Goal: Communication & Community: Ask a question

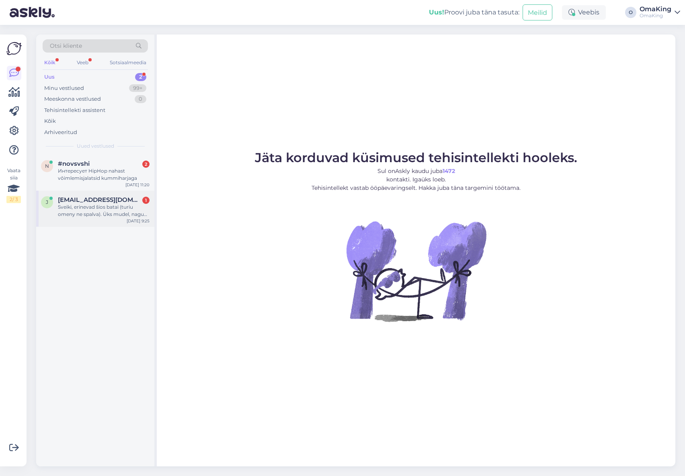
click at [95, 221] on div "j [EMAIL_ADDRESS][DOMAIN_NAME] 1 Sveiki, erinevad šios batai (turiu omeny ne sp…" at bounding box center [95, 209] width 118 height 36
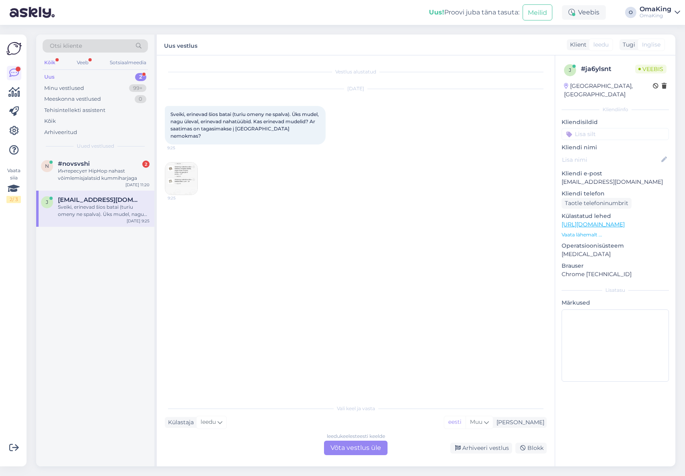
click at [356, 449] on font "Võta vestlus üle" at bounding box center [355, 448] width 51 height 8
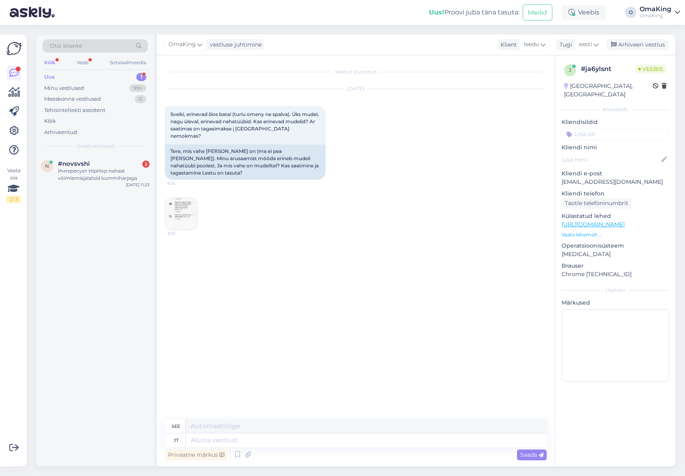
click at [178, 210] on img at bounding box center [181, 214] width 32 height 32
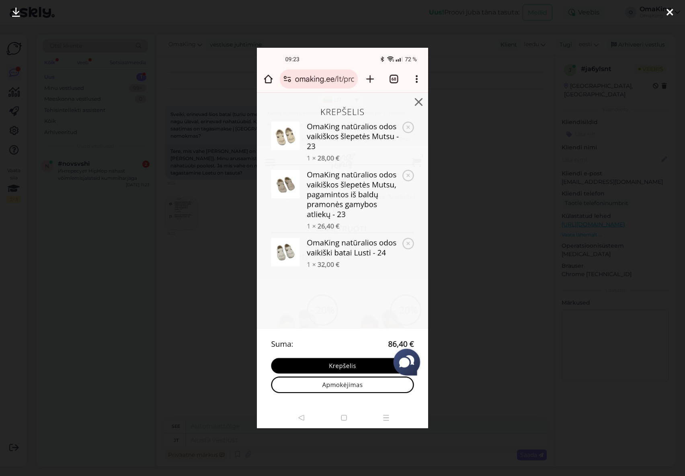
click at [668, 10] on icon at bounding box center [669, 13] width 6 height 10
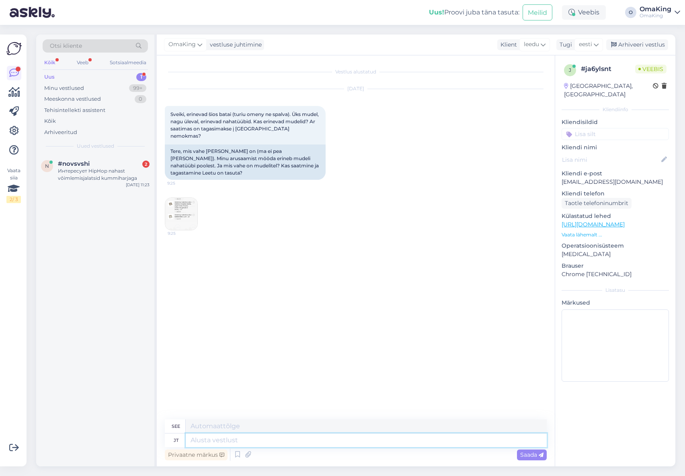
click at [198, 442] on textarea at bounding box center [366, 441] width 361 height 14
type textarea "Tere,"
type textarea "Sveiki,"
type textarea "Tere, Lusi"
type textarea "[PERSON_NAME]"
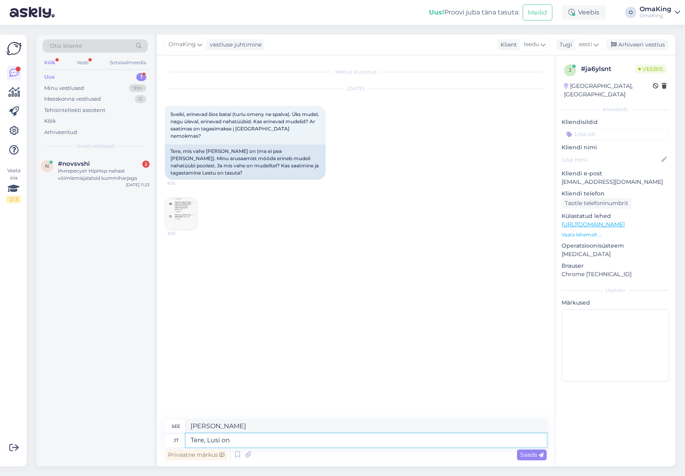
type textarea "Tere, Lusi on r"
type textarea "Sveiki, čia Lusi."
type textarea "Tere, Lusi on rohkem k"
type textarea "Sveiki, Lusi yra labiau"
type textarea "Tere, [PERSON_NAME] on rohkem king"
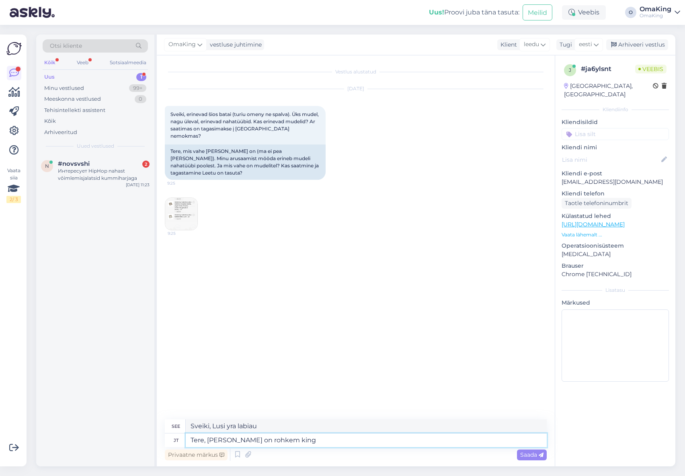
type textarea "Sveiki, Lusi labiau primena batą"
type textarea "Tere, [PERSON_NAME] on rohkem king ja"
type textarea "Sveiki, Lusi labiau primena batus ir"
type textarea "Tere, [PERSON_NAME] on rohkem king ja suurused s"
type textarea "Sveiki, Lusi, yra ir daugiau batų bei dydžių."
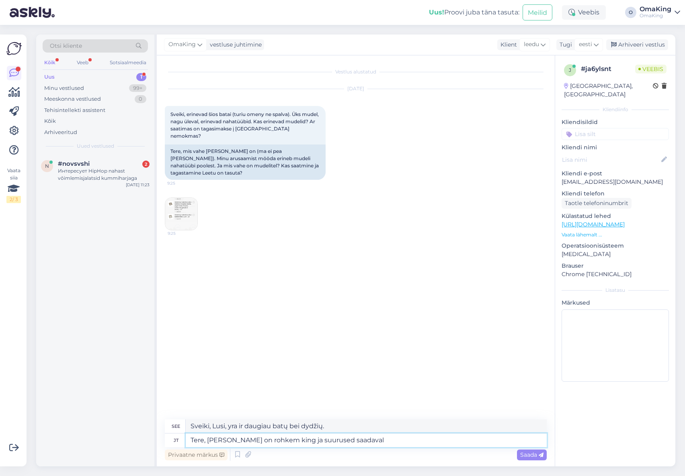
type textarea "Tere, [PERSON_NAME] on rohkem king ja suurused saadaval k"
type textarea "Sveiki, Lusi, yra daugiau batų ir dydžių."
type textarea "Tere, [PERSON_NAME] on rohkem king ja suurused saadaval ka s"
type textarea "Sveiki, Lusi, yra ir daugiau batų bei dydžių."
type textarea "Tere, [PERSON_NAME] on rohkem king ja suurused saadaval ka suuremad, a"
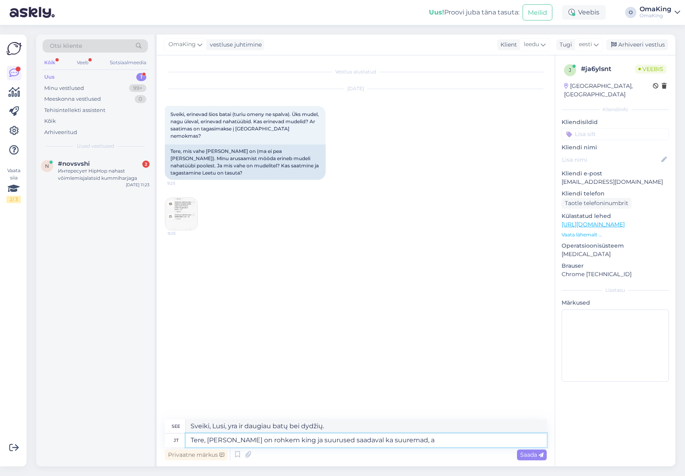
type textarea "Sveiki, „Lusi“ labiau tinka kaip avalynė, yra ir didesnių dydžių."
type textarea "Tere, [PERSON_NAME] on rohkem king ja suurused saadaval ka suuremad, alates"
type textarea "Sveiki, Lusi turi daugiau batų ir dydžių, taip pat ir didesnių, nuo"
type textarea "Tere, [PERSON_NAME] on rohkem king ja suurused saadaval ka suuremad, alates 21"
type textarea "Sveiki, Lusi turi daugiau batų ir dydžių, pradedant nuo 21."
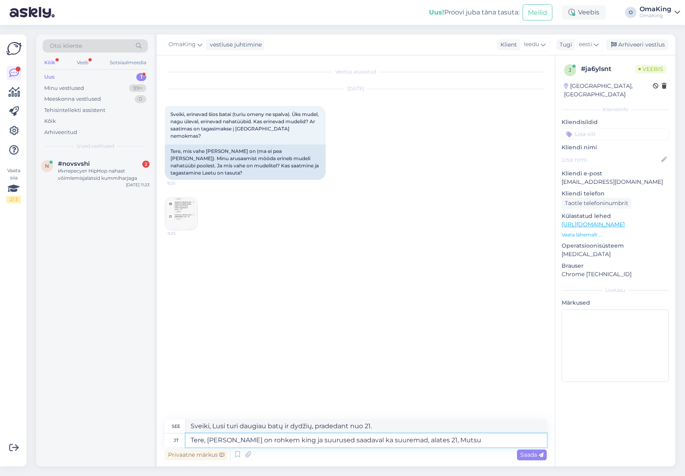
type textarea "Tere, [PERSON_NAME] on rohkem king ja suurused saadaval ka suuremad, alates 21,…"
type textarea "Sveiki, „Lusi“ turi daugiau batų ir dydžių, pradedant nuo 21, „Mutsu“."
type textarea "Tere, [PERSON_NAME] on rohkem king ja suurused saadaval ka suuremad, alates 21,…"
type textarea "Sveiki, „Lusi“ turi daugiau batų ir dydžių, taip pat yra didesnių dydžių, prade…"
type textarea "Tere, [PERSON_NAME] on rohkem king ja suurused saadaval ka suuremad, alates 21,…"
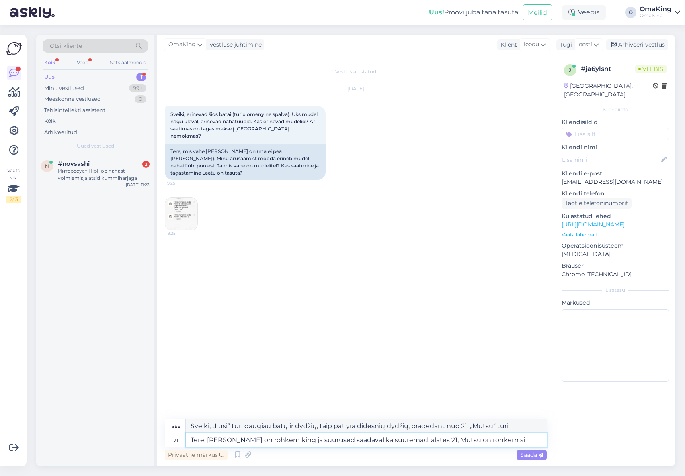
type textarea "Sveiki, „Lusi“ turi daugiau batų ir dydžių, taip pat yra didesnių dydžių, prade…"
type textarea "Tere, [PERSON_NAME] on rohkem king ja suurused saadaval ka suuremad, alates 21,…"
type textarea "Sveiki, „Lusi“ yra daugiau batų, o dydžių yra ir didesnių dydžių, pradedant nuo…"
type textarea "Tere, [PERSON_NAME] on rohkem king ja suurused saadaval ka suuremad, alates 21,…"
type textarea "Sveiki, „Lusi“ labiau tinka batams, yra ir didesnių dydžių, pradedant nuo 21, o…"
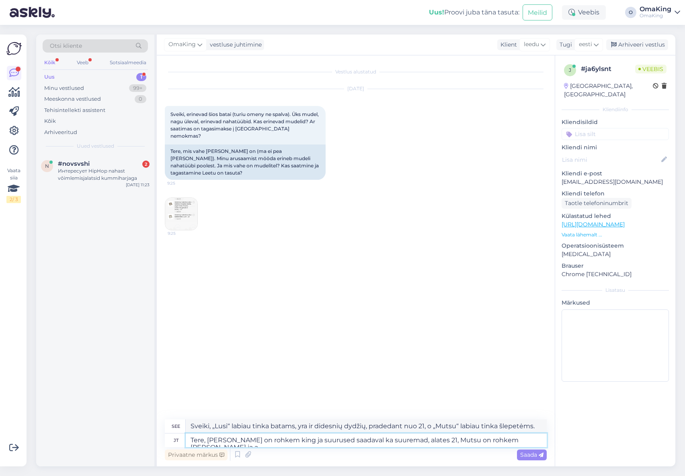
type textarea "Tere, [PERSON_NAME] on rohkem king ja suurused saadaval ka suuremad, alates 21,…"
type textarea "Sveiki, „Lusi“ labiau tinka batams, yra ir didesnių dydžių, pradedant nuo 21, „…"
type textarea "Tere, [PERSON_NAME] on rohkem king ja suurused saadaval ka suuremad, alates 21,…"
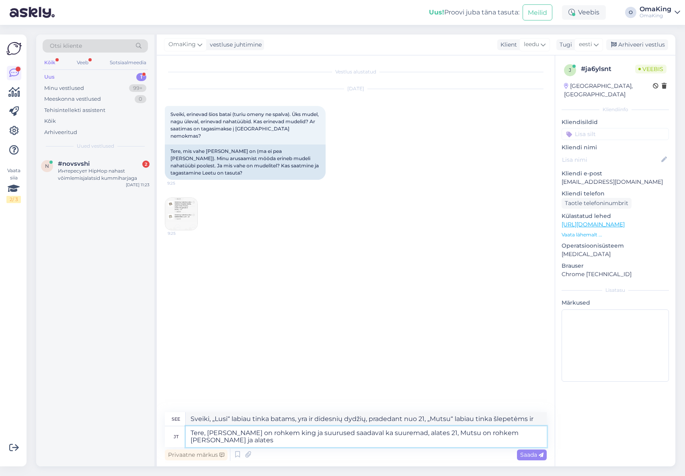
type textarea "Sveiki, „Lusi“ labiau tinka batams, o yra ir didesnių dydžių, pradedant nuo 21,…"
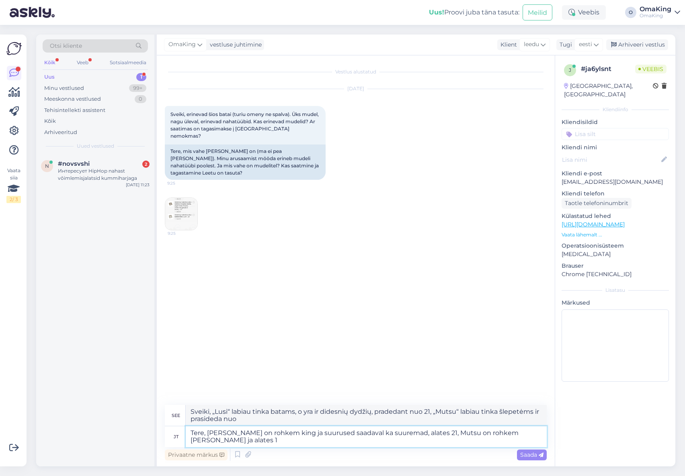
type textarea "Tere, [PERSON_NAME] on rohkem king ja suurused saadaval ka suuremad, alates 21,…"
type textarea "Sveiki, „Lusi“ labiau tinka batams, yra ir didesnių dydžių – nuo ​​21 dydžio, „…"
type textarea "Tere, [PERSON_NAME] on rohkem king ja suurused saadaval ka suuremad, alates 21,…"
type textarea "Sveiki, „Lusi“ yra labiau batų tipo, o dydžių yra ir didesnių, pradedant nuo 21…"
type textarea "Tere, [PERSON_NAME] on rohkem king ja suurused saadaval ka suuremad, alates 21,…"
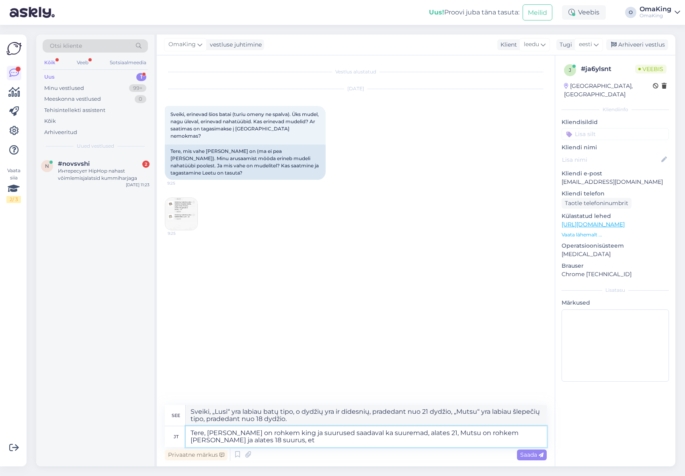
type textarea "Sveiki, „Lusi“ labiau tinka batams, yra ir didesnių dydžių, pradedant nuo 21 dy…"
type textarea "Tere, [PERSON_NAME] on rohkem king ja suurused saadaval ka suuremad, alates 21,…"
type textarea "Sveiki, „Lusi“ labiau tinka batams, o dydžių yra ir didesnių, pradedant nuo 21 …"
type textarea "Tere, [PERSON_NAME] on rohkem king ja suurused saadaval ka suuremad, alates 21,…"
type textarea "Sveiki, „Lusi“ labiau tinka batams, yra ir didesnių dydžių, pradedant nuo 21 dy…"
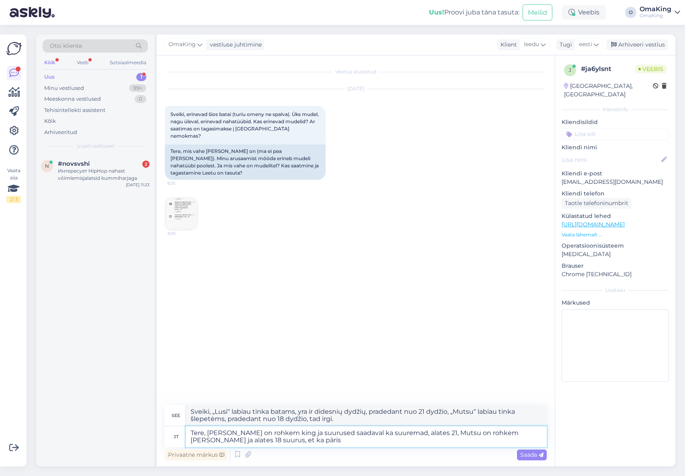
type textarea "Tere, [PERSON_NAME] on rohkem king ja suurused saadaval ka suuremad, alates 21,…"
type textarea "Sveiki, „Lusi“ labiau tinka batams, o dydžių yra ir didesnių, pradedant nuo 21 …"
type textarea "Tere, [PERSON_NAME] on rohkem king ja suurused saadaval ka suuremad, alates 21,…"
type textarea "Sveiki, „Lusi“ labiau tinka batams, o dydžių yra ir didesnių, pradedant nuo 21 …"
type textarea "Tere, [PERSON_NAME] on rohkem king ja suurused saadaval ka suuremad, alates 21,…"
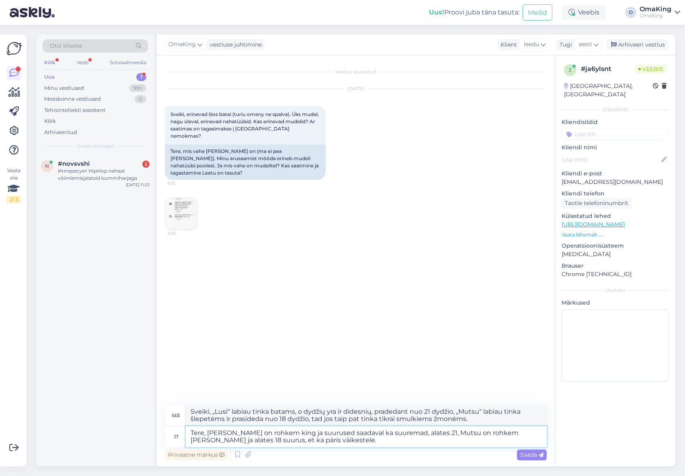
type textarea "Sveiki, „Lusi“ labiau tinka kaip batas ir yra didesnių dydžių, pradedant nuo 21…"
type textarea "Tere, [PERSON_NAME] on rohkem king ja suurused saadaval ka suuremad, alates 21,…"
type textarea "Sveiki, „Lusi“ labiau tinka batams, yra ir didesnių dydžių, pradedant nuo 21 dy…"
type textarea "Tere, [PERSON_NAME] on rohkem king ja suurused saadaval ka suuremad, alates 21,…"
type textarea "Sveiki, „Lusi“ labiau tinka batams, o dydžių yra ir didesnių, pradedant nuo 21 …"
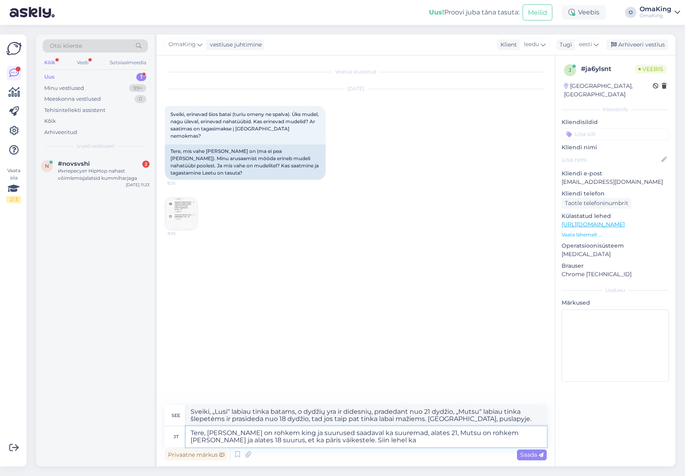
type textarea "Tere, [PERSON_NAME] on rohkem king ja suurused saadaval ka suuremad, alates 21,…"
type textarea "Sveiki, „Lusi“ labiau tinka batams, yra ir didesnių dydžių, pradedant nuo 21 dy…"
type textarea "Tere, [PERSON_NAME] on rohkem king ja suurused saadaval ka suuremad, alates 21,…"
type textarea "Sveiki, „Lusi“ labiau tinka batams, yra ir didesnių dydžių, pradedant nuo 21 dy…"
type textarea "Tere, [PERSON_NAME] on rohkem king ja suurused saadaval ka suuremad, alates 21,…"
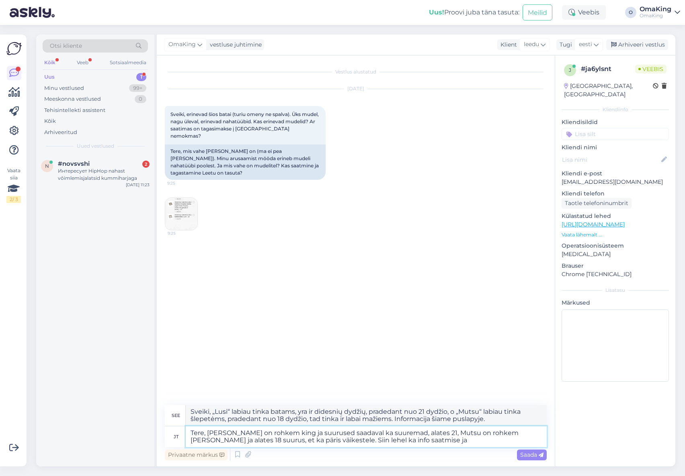
type textarea "Sveiki, „Lusi“ labiau tinka batams, yra ir didesnių dydžių – nuo ​​21 dydžio, „…"
type textarea "Tere, [PERSON_NAME] on rohkem king ja suurused saadaval ka suuremad, alates 21,…"
type textarea "Sveiki, „Lusi“ labiau tinka batams, yra ir didesnių dydžių, pradedant nuo 21 dy…"
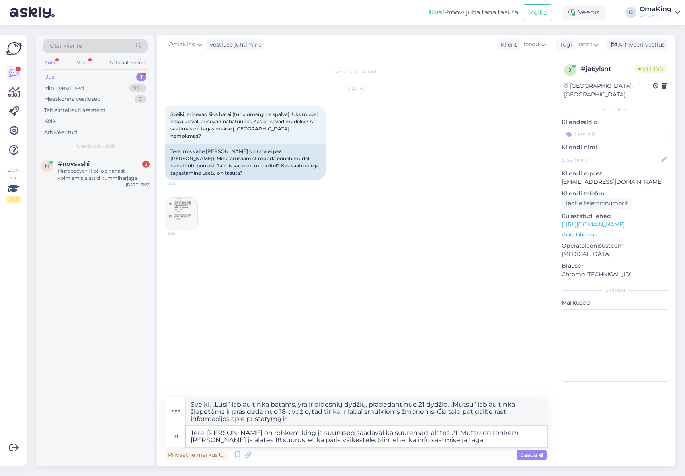
type textarea "Tere, [PERSON_NAME] on rohkem king ja suurused saadaval ka suuremad, alates 21,…"
type textarea "Sveiki, „Lusi“ labiau tinka batams, yra ir didesnių dydžių, pradedant nuo 21 dy…"
type textarea "Tere, [PERSON_NAME] on rohkem king ja suurused saadaval ka suuremad, alates 21,…"
type textarea "Sveiki, „Lusi“ labiau tinka batams, yra ir didesnių dydžių, pradedant nuo 21 dy…"
paste textarea "[URL][DOMAIN_NAME]"
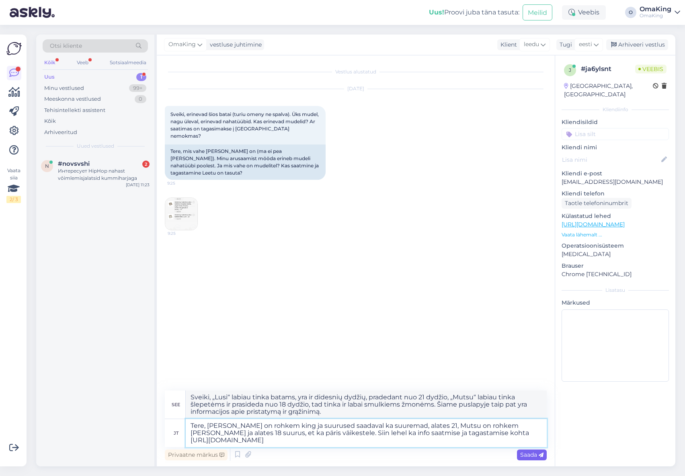
type textarea "Tere, [PERSON_NAME] on rohkem king ja suurused saadaval ka suuremad, alates 21,…"
click at [531, 456] on font "Saada" at bounding box center [528, 455] width 17 height 7
type textarea "Sveiki, „Lusi“ labiau tinka kaip batas, o dydžiai taip pat yra didesni, pradeda…"
click at [527, 452] on font "Saada" at bounding box center [528, 455] width 17 height 7
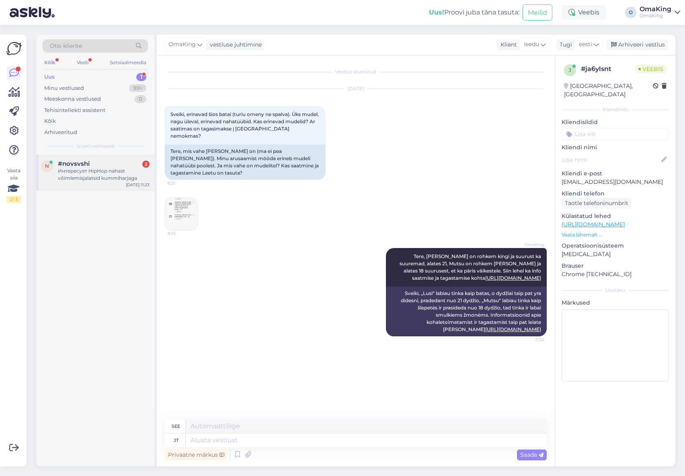
click at [86, 172] on font "Интересует HipHop nahast võimlemisjalatsid kummiharjaga" at bounding box center [97, 174] width 79 height 13
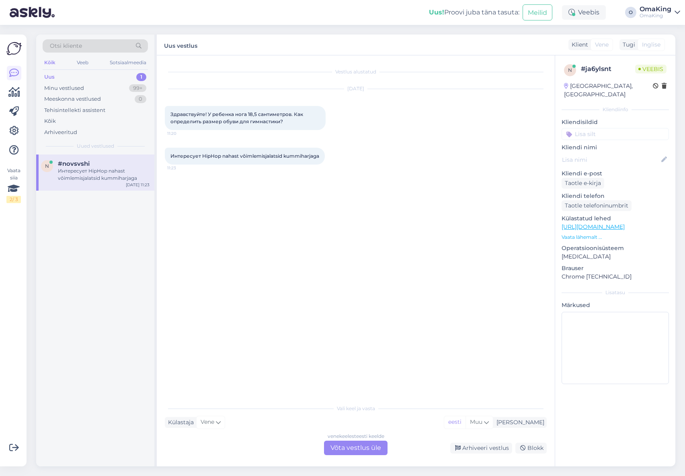
drag, startPoint x: 343, startPoint y: 450, endPoint x: 342, endPoint y: 421, distance: 28.1
click at [343, 448] on font "Võta vestlus üle" at bounding box center [355, 448] width 51 height 8
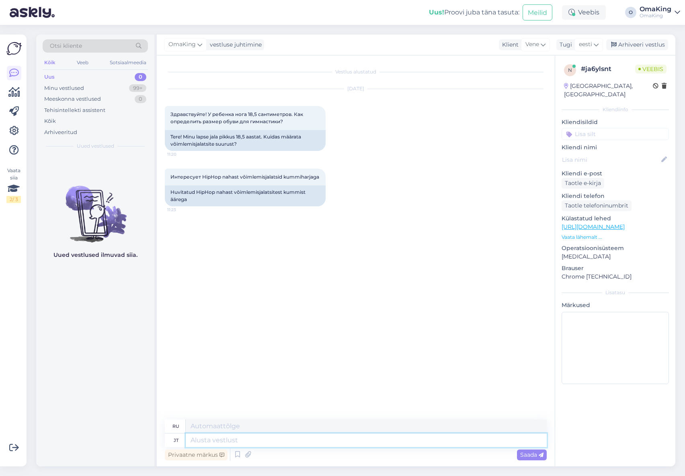
click at [221, 443] on textarea at bounding box center [366, 441] width 361 height 14
type textarea "Tere"
type textarea "Привет"
type textarea "Tere,"
type textarea "Привет,"
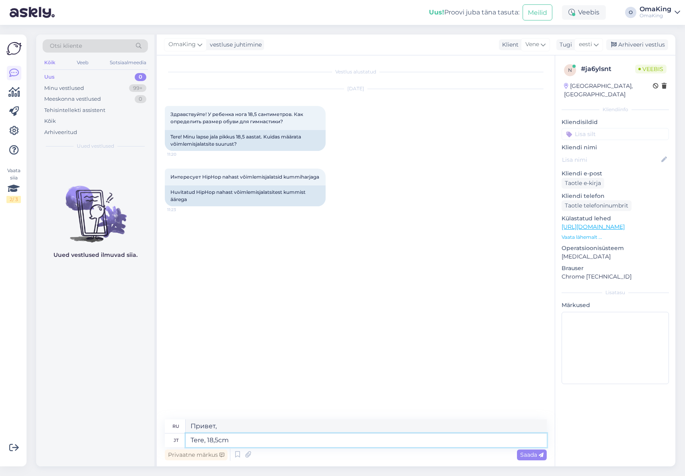
type textarea "Tere, 18,5cm"
type textarea "Привет, 18,5 см"
type textarea "Tere, 18,5cm on"
type textarea "Здравствуйте, это 18,5см."
type textarea "Tere, 18,5cm on umbes"
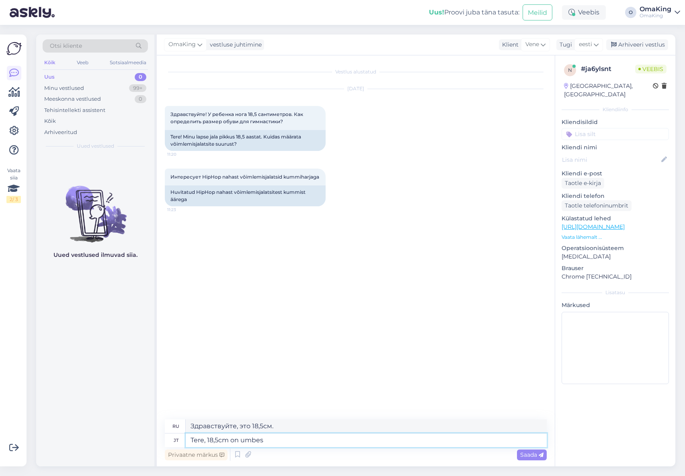
type textarea "Здравствуйте, 18,5 см примерно"
type textarea "Tere, 18,5cm on umbes 30"
type textarea "Здравствуйте, 18,5 см это примерно 30"
type textarea "Tere, 18,5cm on umbes 30 suurus"
type textarea "Здравствуйте, 18,5 см — это примерно 30 размер."
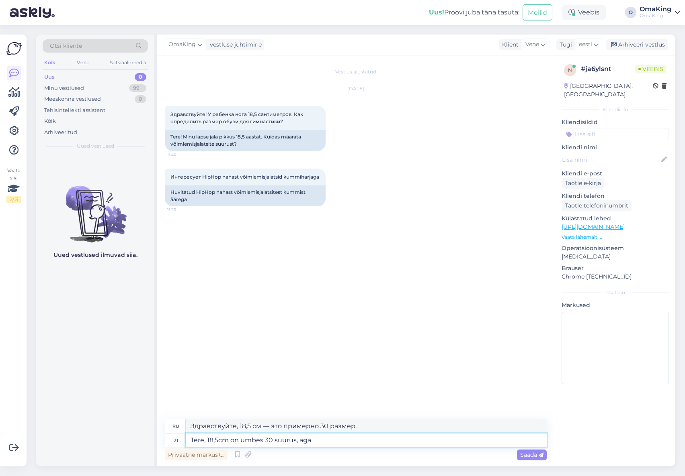
type textarea "Tere, 18,5cm on umbes 30 suurus, aga s"
type textarea "Здравствуйте, 18,5 см — это примерно 30 размер, но"
type textarea "Tere, 18,5cm on umbes 30 suurus, aga siin"
type textarea "Здравствуйте, 18,5 см — это примерно 30 размер, но здесь"
type textarea "Tere, 18,5cm on umbes 30 suurus, aga siin toodete a"
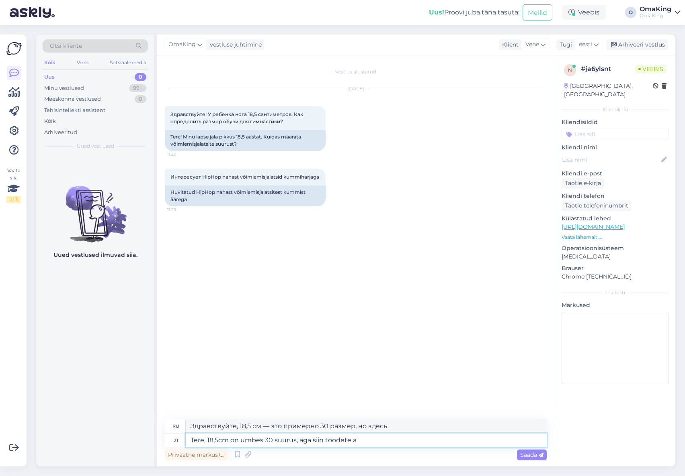
type textarea "Здравствуйте, 18,5 см — это примерно 30 размер, но здесь продукты"
type textarea "Tere, 18,5cm on umbes 30 suurus, aga siin toodete all o"
type textarea "Здравствуйте, 18,5 см — это примерно 30 размер, но здесь, под товарами"
type textarea "Tere, 18,5cm on umbes 30 suurus, aga siin toodete all on i"
type textarea "Здравствуйте, 18,5 см — это примерно 30 размер, но здесь, под товарами, это"
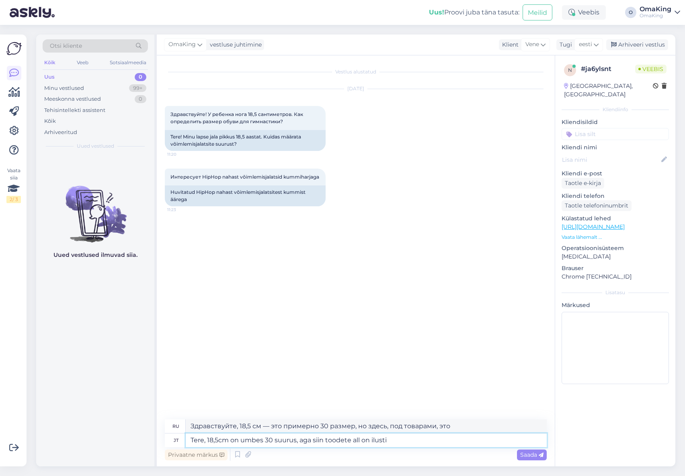
type textarea "Tere, 18,5cm on umbes 30 suurus, aga siin toodete all on ilusti"
type textarea "Здравствуйте, 18,5 см - это примерно 30 размер, но здесь под товарами он красив…"
type textarea "Tere, 18,5cm on umbes 30 suurus, aga siin toodete all on ilusti igal m"
type textarea "Здравствуйте, 18,5 см — это примерно 30-й размер, но здесь, в разделе «Продукты…"
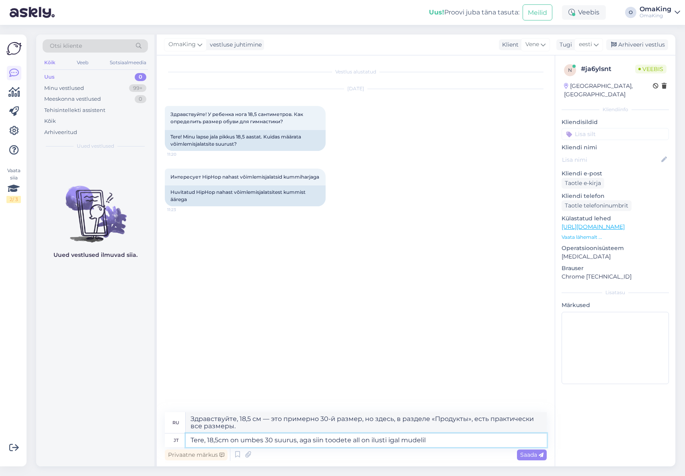
type textarea "Tere, 18,5cm on umbes 30 suurus, aga siin toodete all on ilusti igal mudelil k"
type textarea "Здравствуйте, 18,5 см - это примерно 30 размер, но здесь в разделе «Продукты» е…"
type textarea "Tere, 18,5cm on umbes 30 suurus, aga siin toodete all on ilusti igal mudelil ka"
type textarea "Здравствуйте, 18,5 см - это примерно 30 размер, но здесь, в разделе «Продукты»,…"
type textarea "Tere, 18,5cm on umbes 30 suurus, aga siin toodete all on ilusti igal mudelil ka…"
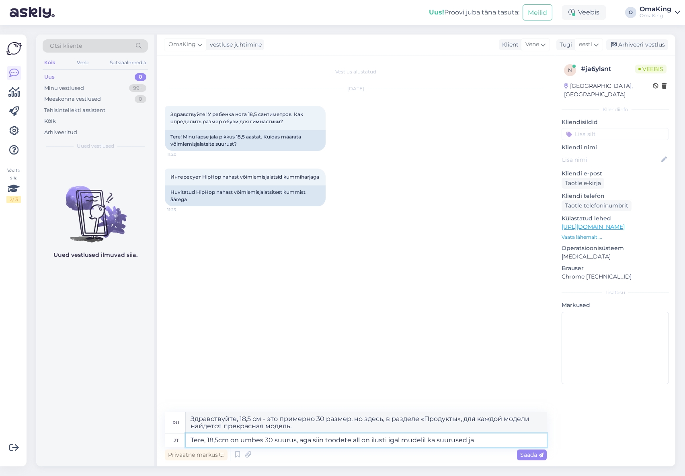
type textarea "Здравствуйте, 18,5 см - это примерно 30 размер, но здесь в разделе товаров есть…"
type textarea "Tere, 18,5cm on umbes 30 suurus, aga siin toodete all on ilusti igal mudelil ka…"
type textarea "Здравствуйте, 18,5 см - это примерно 30 размер, но здесь, в разделе товаров, ес…"
type textarea "Tere, 18,5cm on umbes 30 suurus, aga siin toodete all on ilusti igal mudelil ka…"
type textarea "Здравствуйте, 18,5 см - это примерно 30 размер, но здесь под товарами есть разм…"
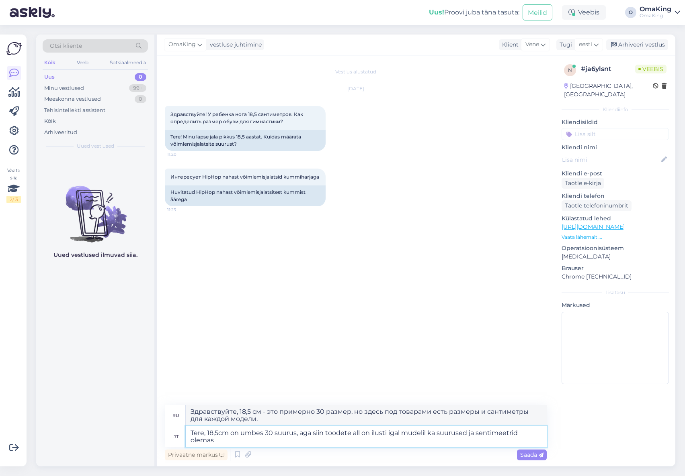
paste textarea "[URL][DOMAIN_NAME]"
type textarea "Tere, 18,5cm on umbes 30 suurus, aga siin toodete all on ilusti igal mudelil ka…"
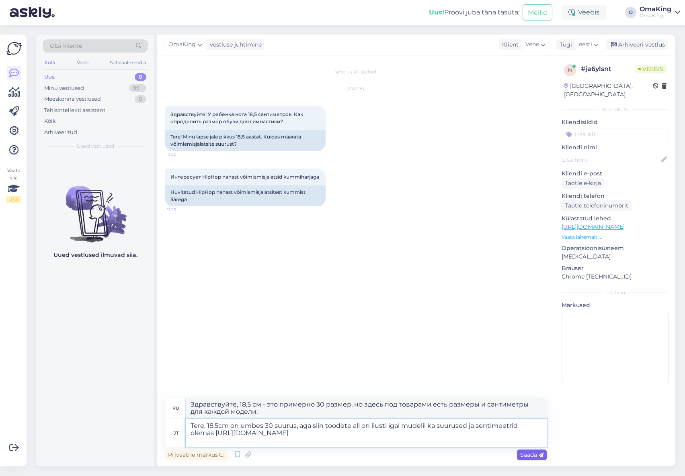
type textarea "Здравствуйте, 18,5 см - это примерно 30 размер, но здесь под товарами есть разм…"
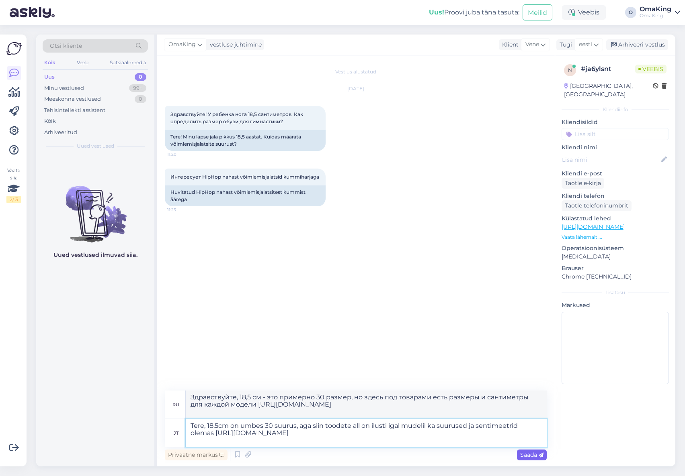
type textarea "Tere, 18,5cm on umbes 30 suurus, aga siin toodete all on ilusti igal mudelil ka…"
click at [527, 454] on font "Saada" at bounding box center [528, 455] width 17 height 7
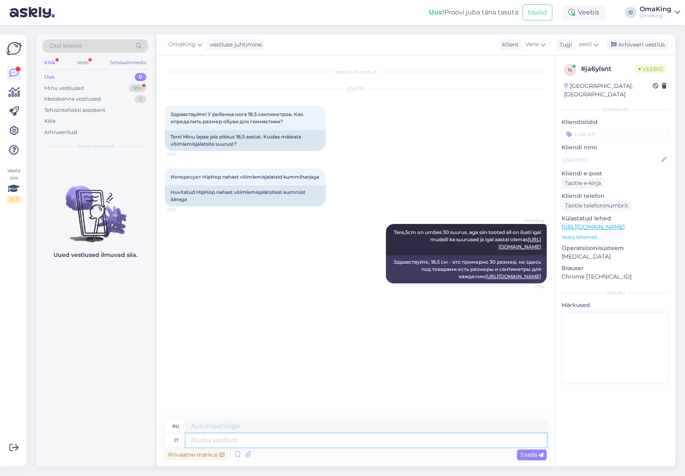
click at [215, 439] on textarea at bounding box center [366, 441] width 361 height 14
click at [46, 78] on font "Uus" at bounding box center [49, 77] width 10 height 6
click at [51, 87] on font "Minu vestlused" at bounding box center [64, 88] width 40 height 6
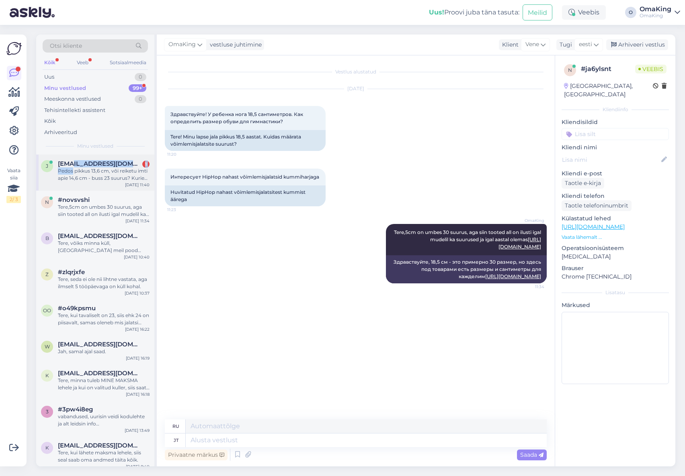
click at [72, 167] on div "[EMAIL_ADDRESS][DOMAIN_NAME] 1 Pedos pikkus 13,6 cm, või reiketu imti apie 14,6…" at bounding box center [104, 171] width 92 height 22
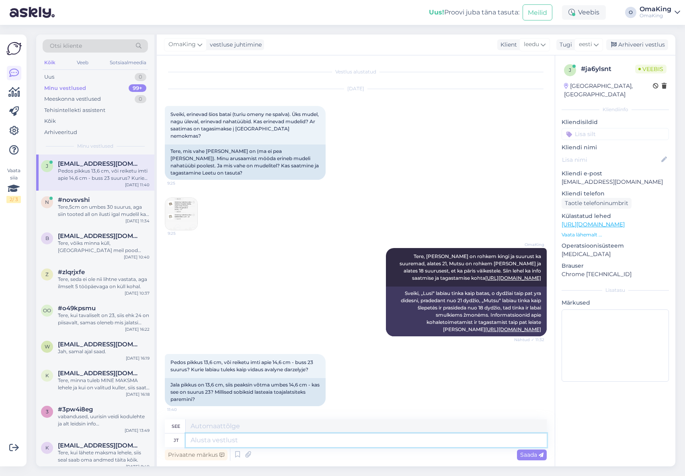
click at [201, 441] on textarea at bounding box center [366, 441] width 361 height 14
click at [215, 438] on textarea at bounding box center [366, 441] width 361 height 14
paste textarea "[URL][DOMAIN_NAME]"
type textarea "[URL][DOMAIN_NAME]"
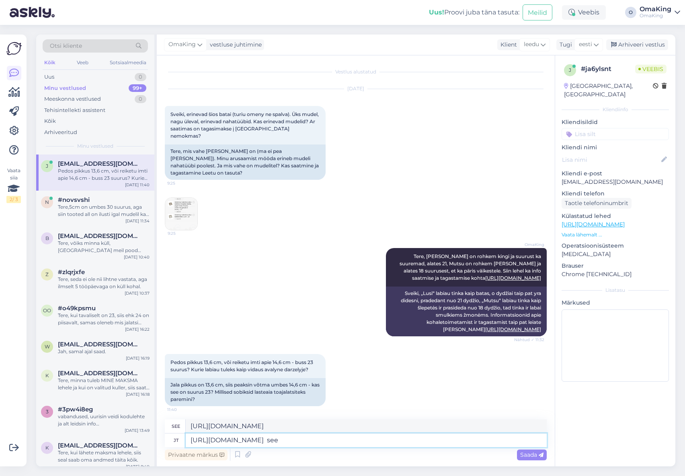
type textarea "[URL][DOMAIN_NAME] see s"
type textarea "[URL][DOMAIN_NAME] žr."
type textarea "[URL][DOMAIN_NAME] see sobib"
type textarea "[URL][DOMAIN_NAME] tinka"
type textarea "[URL][DOMAIN_NAME] see sobib hästi la"
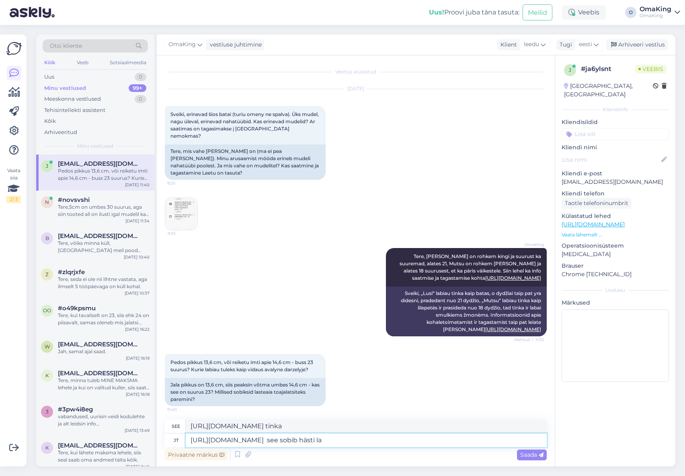
type textarea "[URL][DOMAIN_NAME] puikiai tinka"
type textarea "[URL][DOMAIN_NAME] see sobib hästi laste"
type textarea "[URL][DOMAIN_NAME] puikiai tinka vaikams"
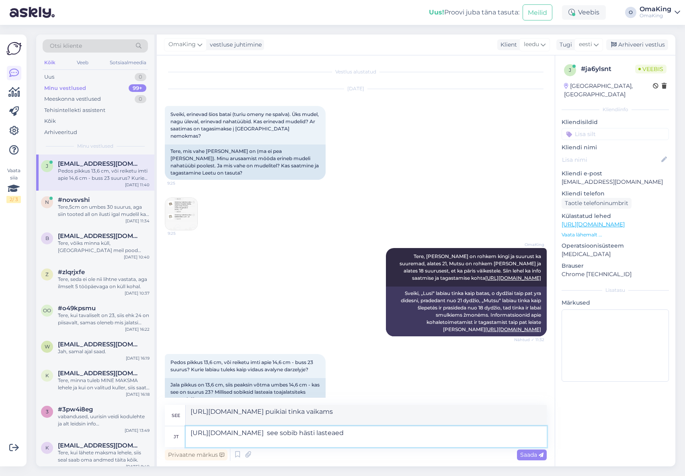
type textarea "[URL][DOMAIN_NAME] see sobib hästi lasteaeda"
type textarea "[URL][DOMAIN_NAME] puikiai tinka darželinukams"
type textarea "[URL][DOMAIN_NAME] see sobib hästi lasteaeda, s"
type textarea "[URL][DOMAIN_NAME] puikiai tinka darželiui,"
type textarea "[URL][DOMAIN_NAME] see sobib hästi lasteaeda, suruused j"
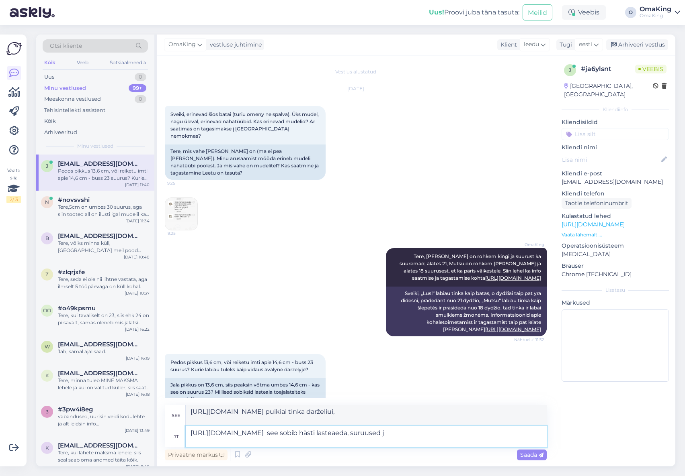
type textarea "[URL][DOMAIN_NAME] puikiai tinka darželinukams, [GEOGRAPHIC_DATA]"
type textarea "[URL][DOMAIN_NAME] see sobib hästi lasteaeda, suruused ja s"
type textarea "[URL][DOMAIN_NAME] puikiai tinka darželiams, lopšeliams ir kt."
type textarea "[URL][DOMAIN_NAME] see sobib hästi lasteaeda, suruused ja sentimeetrid si"
type textarea "[URL][DOMAIN_NAME] puikiai tinka darželinukams, suspaudimams ir centimetrams"
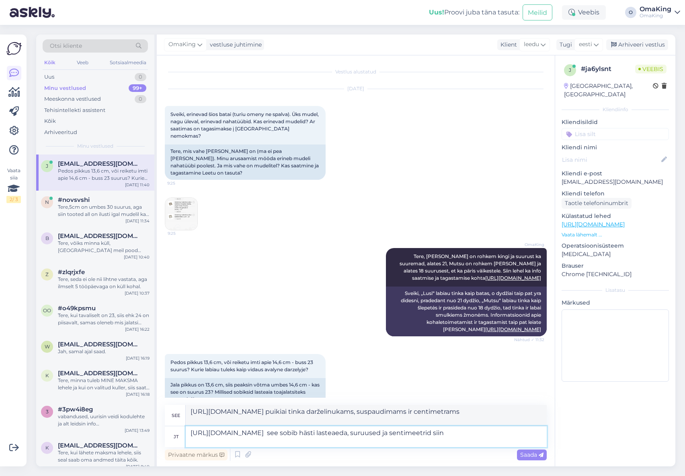
type textarea "[URL][DOMAIN_NAME] see sobib hästi lasteaeda, suruused ja sentimeetrid siin k"
type textarea "[URL][DOMAIN_NAME] puikiai tinka darželinukams, dydžiai ir centimetrai čia"
type textarea "[URL][DOMAIN_NAME] see sobib hästi lasteaeda, suruused ja sentimeetrid siin kõi…"
type textarea "[URL][DOMAIN_NAME] puikiai tinka darželinukams, visi dydžiai ir centimetrai yra…"
type textarea "[URL][DOMAIN_NAME] see sobib hästi lasteaeda, suruused ja sentimeetrid siin kõi…"
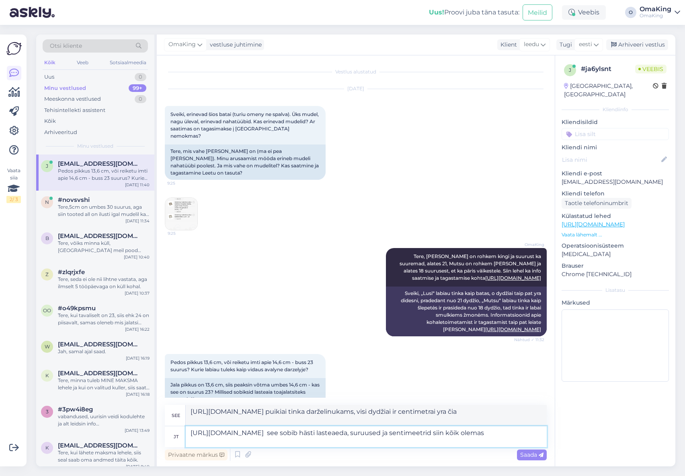
type textarea "[URL][DOMAIN_NAME] puikiai tinka darželinukams, išmatavimai ir centimetrai čia"
click at [233, 440] on textarea "[URL][DOMAIN_NAME] see sobib hästi lasteaeda, suruused ja sentimeetrid siin kõi…" at bounding box center [366, 437] width 361 height 21
type textarea "[URL][DOMAIN_NAME] see sobib hästi lasteaeda, suuuused ja sentimeetrid siin kõi…"
type textarea "[URL][DOMAIN_NAME] puikiai tinka darželinukams, čia rasite visus burnos dydžius…"
type textarea "[URL][DOMAIN_NAME] see sobib hästi lasteaeda, suurused ja sentimeetrid siin kõi…"
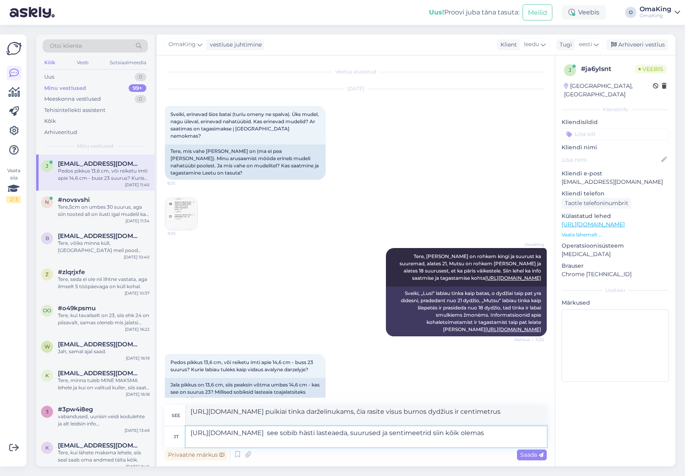
type textarea "[URL][DOMAIN_NAME] puikiai tinka darželinukams, visi dydžiai ir centimetrai yra…"
click at [362, 440] on textarea "[URL][DOMAIN_NAME] see sobib hästi lasteaeda, suurused ja sentimeetrid siin kõi…" at bounding box center [366, 437] width 361 height 21
type textarea "[URL][DOMAIN_NAME] see sobib hästi lasteaeda, suurused ja sentimeetrid siin kõi…"
type textarea "[URL][DOMAIN_NAME] puikiai tinka darželinukams, dydžiai ir centimetrai pateikia…"
type textarea "[URL][DOMAIN_NAME] see sobib hästi lasteaeda, suurused ja sentimeetrid siin kõi…"
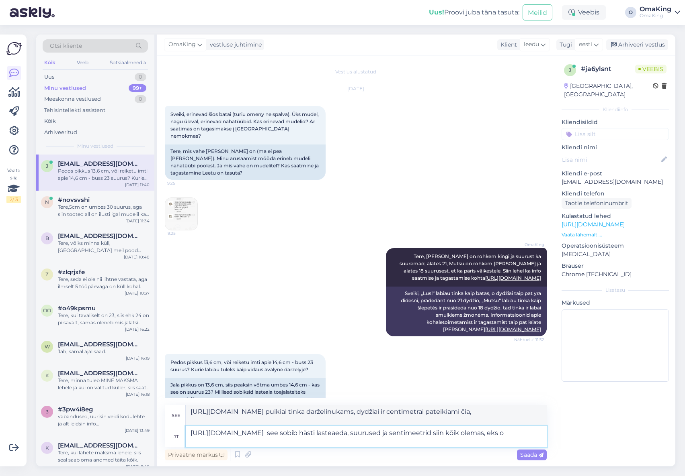
type textarea "[URL][DOMAIN_NAME] puikiai tinka darželinukams, visi dydžiai ir centimetrai čia…"
type textarea "[URL][DOMAIN_NAME] see sobib hästi lasteaeda, suurused ja sentimeetrid siin kõi…"
type textarea "[URL][DOMAIN_NAME] puikiai tinka darželinukams, čia yra visi dydžiai ir centime…"
type textarea "[URL][DOMAIN_NAME] see sobib hästi lasteaeda, suurused ja sentimeetrid siin kõi…"
type textarea "[URL][DOMAIN_NAME] puikiai tinka darželinukams, čia yra visi dydžiai ir centime…"
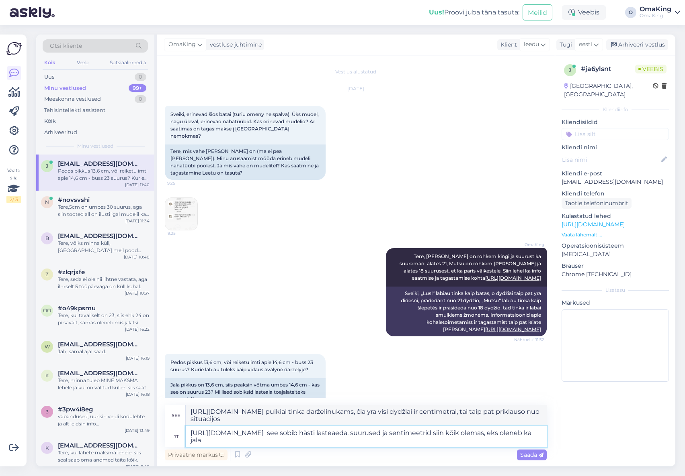
type textarea "[URL][DOMAIN_NAME] see sobib hästi lasteaeda, suurused ja sentimeetrid siin kõi…"
type textarea "[URL][DOMAIN_NAME] puikiai tinka darželinukams, čia yra visi dydžiai ir centime…"
type textarea "[URL][DOMAIN_NAME] see sobib hästi lasteaeda, suurused ja sentimeetrid siin kõi…"
type textarea "[URL][DOMAIN_NAME] puikiai tinka darželinukams, čia pateikiami visi dydžiai ir …"
type textarea "[URL][DOMAIN_NAME] see sobib hästi lasteaeda, suurused ja sentimeetrid siin kõi…"
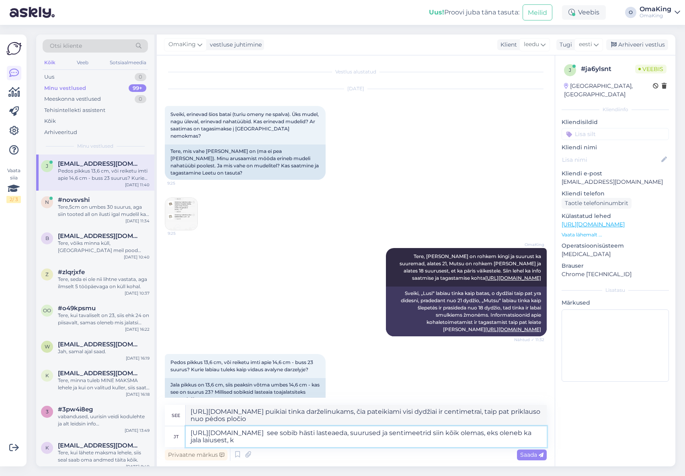
type textarea "[URL][DOMAIN_NAME] puikiai tinka darželinukams, čia pateikiami visi dydžiai ir …"
type textarea "[URL][DOMAIN_NAME] see sobib hästi lasteaeda, suurused ja sentimeetrid siin kõi…"
type textarea "[URL][DOMAIN_NAME] puikiai tinka darželinukams, čia yra visi dydžiai ir centime…"
type textarea "[URL][DOMAIN_NAME] see sobib hästi lasteaeda, suurused ja sentimeetrid siin kõi…"
type textarea "[URL][DOMAIN_NAME] puikiai tinka darželinukams, čia yra visi dydžiai ir centime…"
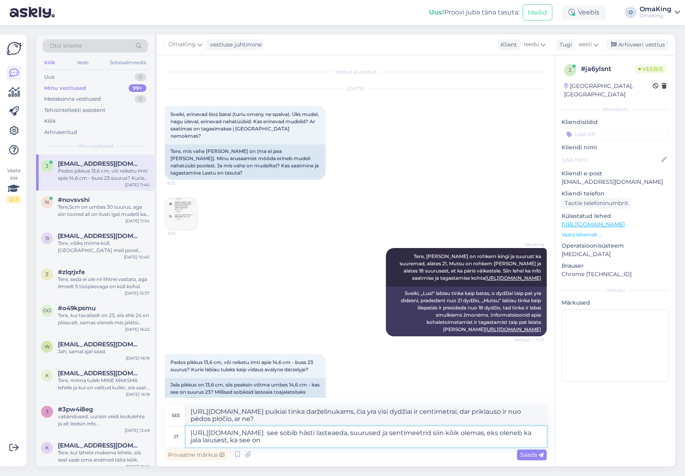
type textarea "[URL][DOMAIN_NAME] see sobib hästi lasteaeda, suurused ja sentimeetrid siin kõi…"
type textarea "[URL][DOMAIN_NAME] puikiai tinka darželinukams, čia yra visi dydžiai ir centime…"
type textarea "[URL][DOMAIN_NAME] see sobib hästi lasteaeda, suurused ja sentimeetrid siin kõi…"
type textarea "[URL][DOMAIN_NAME] puikiai tinka darželinukams, čia yra visi dydžiai ir centime…"
type textarea "[URL][DOMAIN_NAME] see sobib hästi lasteaeda, suurused ja sentimeetrid siin kõi…"
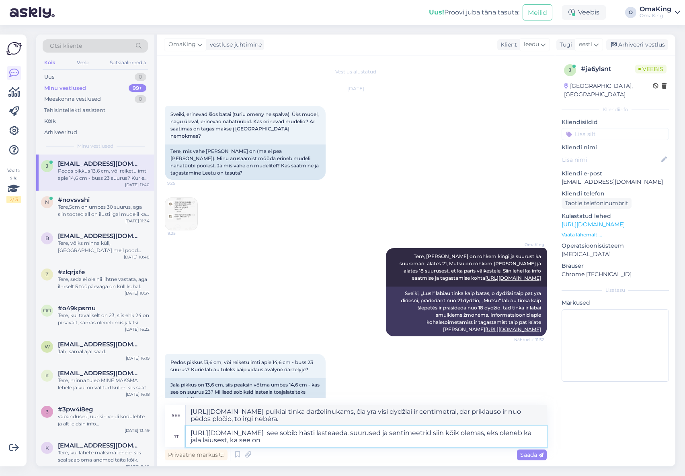
type textarea "[URL][DOMAIN_NAME] puikiai tinka darželinukams, čia yra visi dydžiai ir centime…"
type textarea "[URL][DOMAIN_NAME] see sobib hästi lasteaeda, suurused ja sentimeetrid siin kõi…"
type textarea "[URL][DOMAIN_NAME] puikiai tinka darželinukams, čia yra visi dydžiai ir centime…"
type textarea "[URL][DOMAIN_NAME] see sobib hästi lasteaeda, suurused ja sentimeetrid siin kõi…"
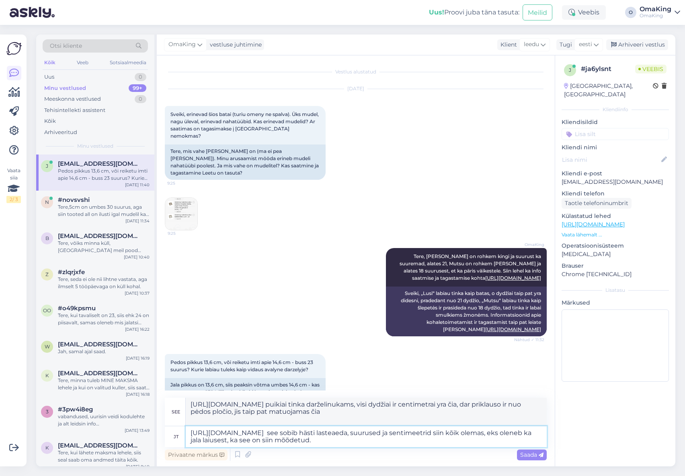
type textarea "[URL][DOMAIN_NAME] puikiai tinka darželinukams, čia yra visi dydžiai ir centime…"
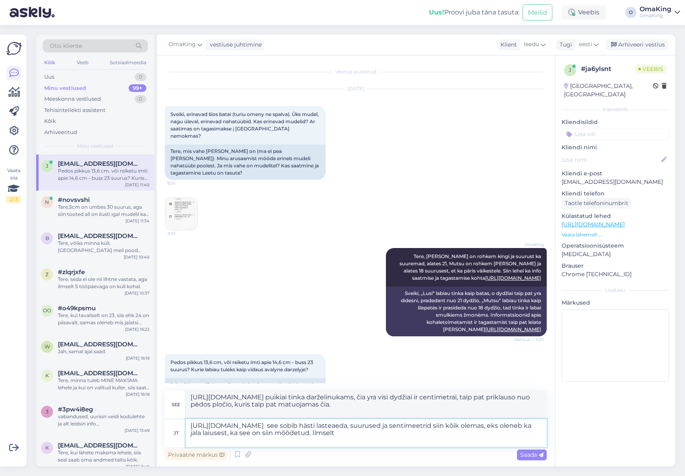
type textarea "[URL][DOMAIN_NAME] see sobib hästi lasteaeda, suurused ja sentimeetrid siin kõi…"
type textarea "[URL][DOMAIN_NAME] puikiai tinka darželinukams, visi dydžiai ir centimetrai yra…"
type textarea "[URL][DOMAIN_NAME] see sobib hästi lasteaeda, suurused ja sentimeetrid siin kõi…"
type textarea "[URL][DOMAIN_NAME] puikiai tinka darželinukams, čia yra visi dydžiai ir centime…"
type textarea "[URL][DOMAIN_NAME] see sobib hästi lasteaeda, suurused ja sentimeetrid siin kõi…"
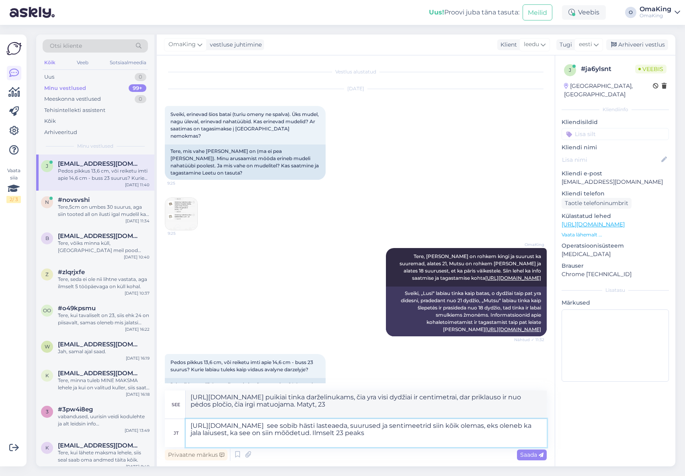
type textarea "[URL][DOMAIN_NAME] puikiai tinka darželiui, dydžiai ir centimetrai čia nurodyti…"
type textarea "[URL][DOMAIN_NAME] see sobib hästi lasteaeda, suurused ja sentimeetrid siin kõi…"
type textarea "[URL][DOMAIN_NAME] puikiai tinka darželinukams, dydžiai ir centimetrai čia pate…"
type textarea "[URL][DOMAIN_NAME] see sobib hästi lasteaeda, suurused ja sentimeetrid siin kõi…"
type textarea "[URL][DOMAIN_NAME] gerai tinka darželiui, dydžiai ir centimetrai čia pat, dar p…"
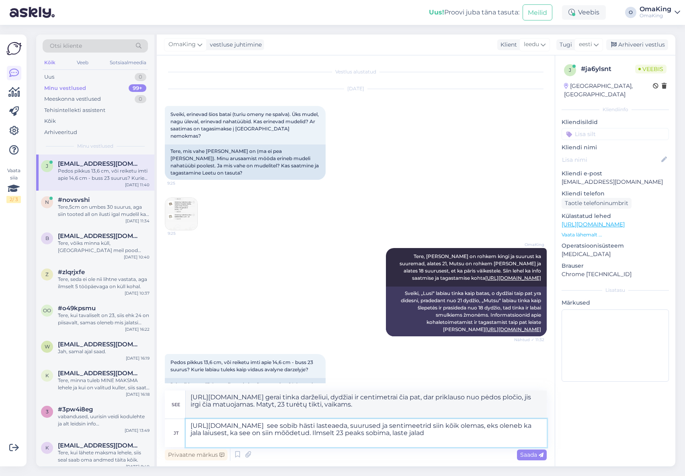
type textarea "[URL][DOMAIN_NAME] see sobib hästi lasteaeda, suurused ja sentimeetrid siin kõi…"
type textarea "[URL][DOMAIN_NAME] gerai tinka darželiui, dydžiai ir centimetrai čia pat, dar p…"
type textarea "[URL][DOMAIN_NAME] see sobib hästi lasteaeda, suurused ja sentimeetrid siin kõi…"
type textarea "[URL][DOMAIN_NAME] puikiai tinka darželinukams, dydžiai ir centimetrai čia pate…"
type textarea "[URL][DOMAIN_NAME] see sobib hästi lasteaeda, suurused ja sentimeetrid siin kõi…"
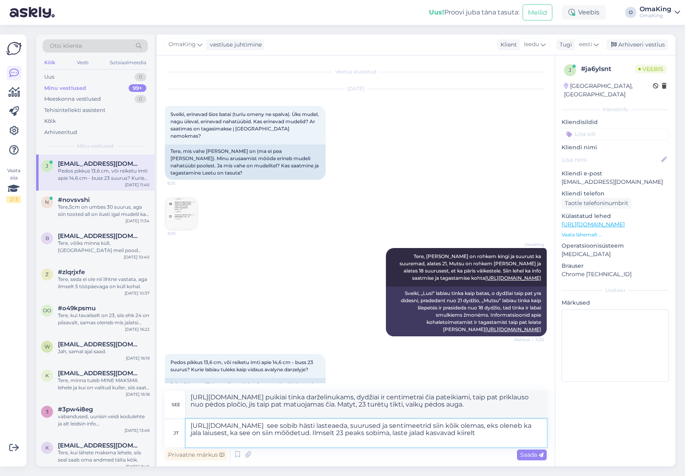
type textarea "[URL][DOMAIN_NAME] puikiai tinka darželinukams, dydžiai ir centimetrai čia pate…"
type textarea "[URL][DOMAIN_NAME] see sobib hästi lasteaeda, suurused ja sentimeetrid siin kõi…"
type textarea "[URL][DOMAIN_NAME] puikiai tinka darželiui, čia pateikiami visi dydžiai ir cent…"
type textarea "[URL][DOMAIN_NAME] see sobib hästi lasteaeda, suurused ja sentimeetrid siin kõi…"
click at [526, 456] on font "Saada" at bounding box center [528, 455] width 17 height 7
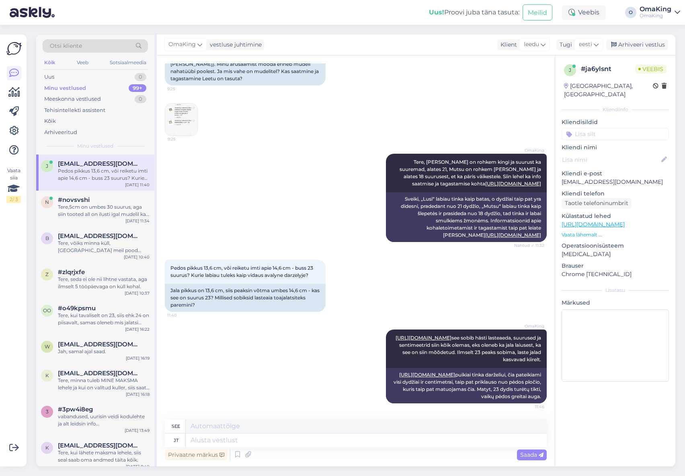
scroll to position [80, 0]
